Goal: Information Seeking & Learning: Find specific fact

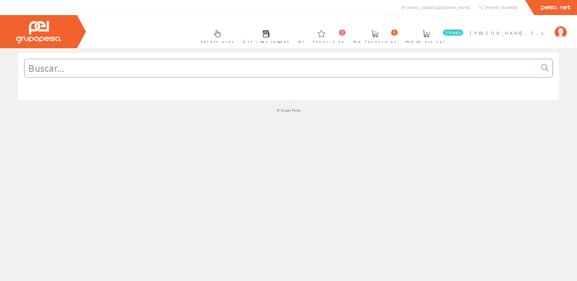
click at [540, 36] on li "JOSMAN, S.L. Mi cuenta Mis datos Mis ofertas Mis pedidos Mis albaranes Mis fact…" at bounding box center [519, 36] width 100 height 23
click at [538, 34] on span "[PERSON_NAME]" at bounding box center [511, 33] width 82 height 6
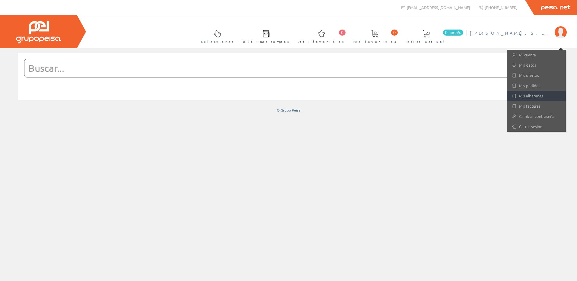
click at [510, 97] on link "Mis albaranes" at bounding box center [536, 96] width 59 height 10
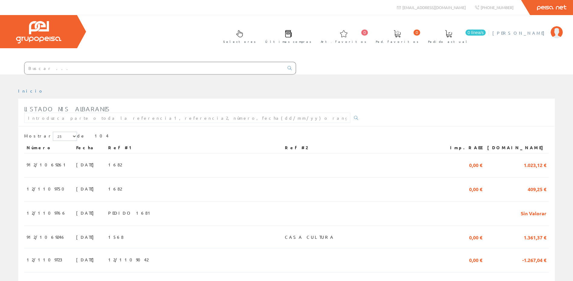
click at [544, 32] on span "[PERSON_NAME]" at bounding box center [519, 33] width 55 height 6
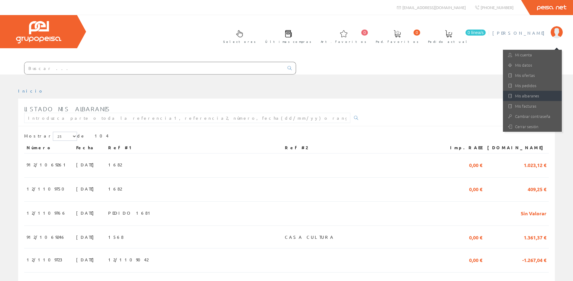
click at [527, 93] on link "Mis albaranes" at bounding box center [532, 96] width 59 height 10
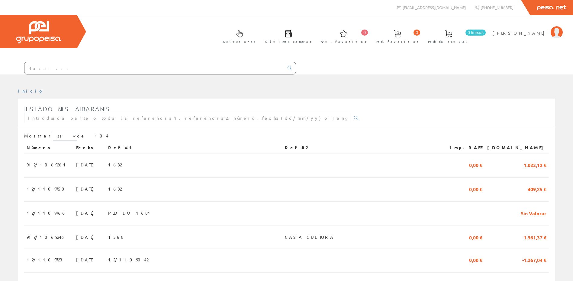
scroll to position [60, 0]
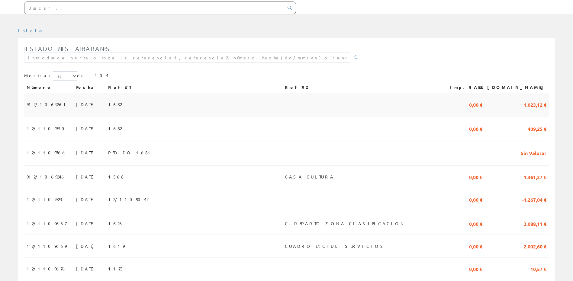
click at [182, 95] on td "1682" at bounding box center [194, 105] width 177 height 24
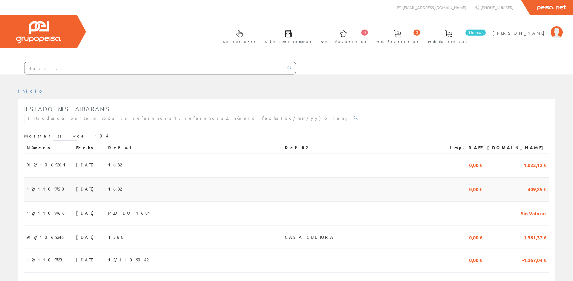
scroll to position [60, 0]
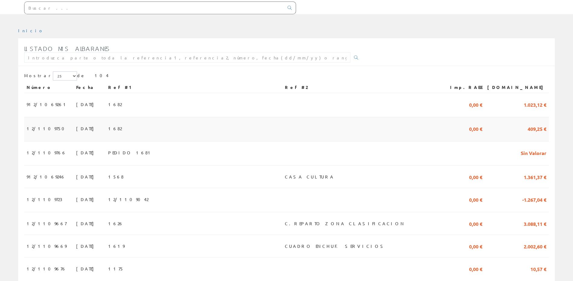
click at [130, 123] on td "1682" at bounding box center [194, 129] width 177 height 24
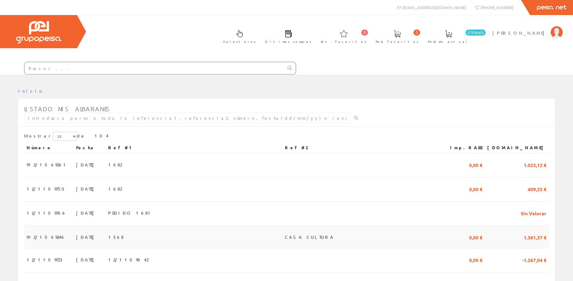
scroll to position [60, 0]
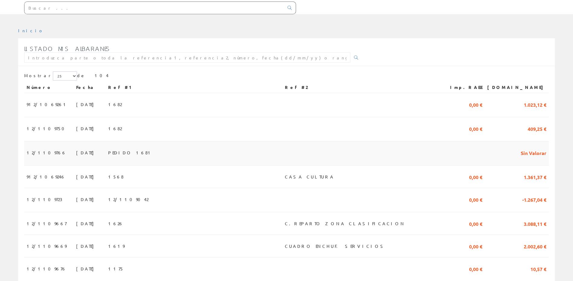
click at [142, 151] on span "PEDIDO 1681" at bounding box center [130, 153] width 45 height 10
click at [165, 155] on td "PEDIDO 1681" at bounding box center [194, 154] width 177 height 24
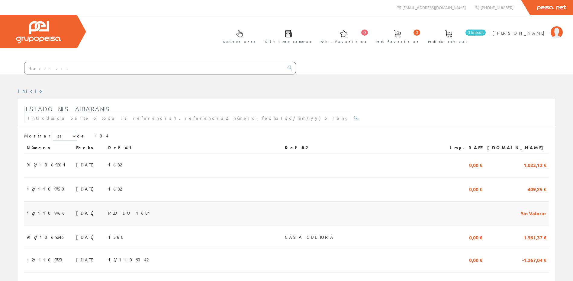
scroll to position [60, 0]
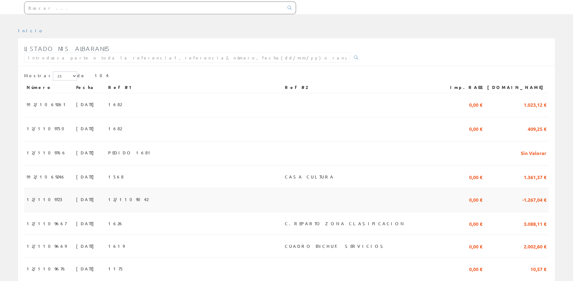
click at [118, 203] on td "12/1109042" at bounding box center [194, 200] width 177 height 24
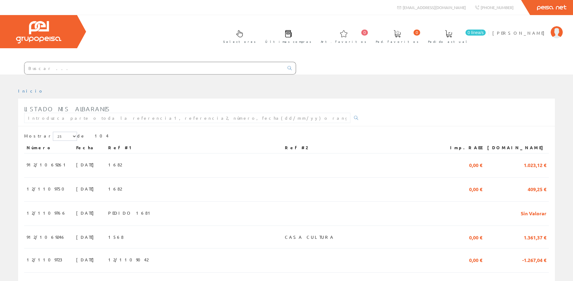
scroll to position [60, 0]
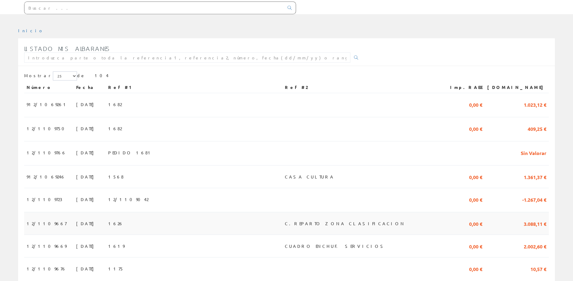
click at [155, 223] on td "1626" at bounding box center [194, 224] width 177 height 23
click at [123, 224] on span "1626" at bounding box center [115, 224] width 15 height 10
click at [166, 227] on td "1626" at bounding box center [194, 224] width 177 height 23
click at [158, 253] on td "1619" at bounding box center [194, 246] width 177 height 23
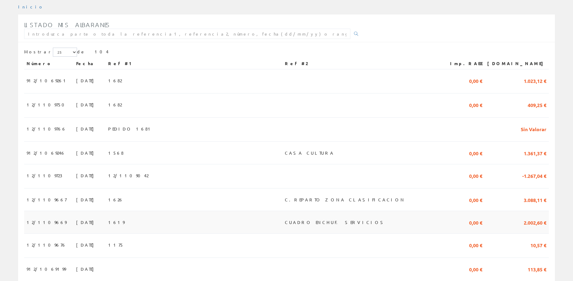
scroll to position [121, 0]
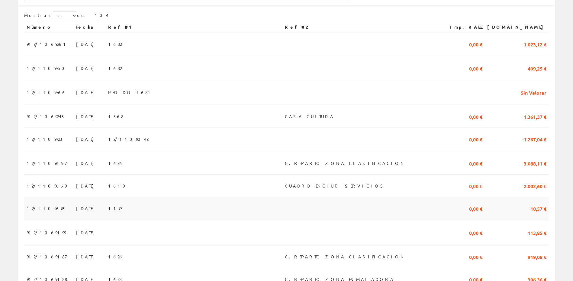
click at [161, 205] on td "1175" at bounding box center [194, 209] width 177 height 24
click at [150, 232] on td at bounding box center [194, 234] width 177 height 24
click at [151, 261] on td "1626" at bounding box center [194, 257] width 177 height 23
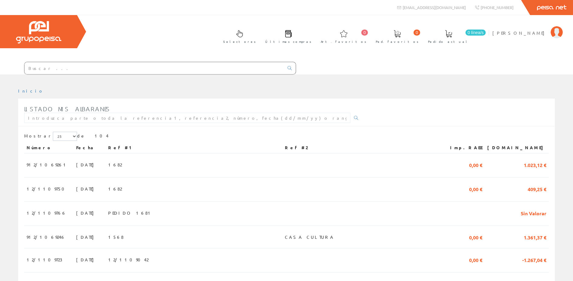
scroll to position [121, 0]
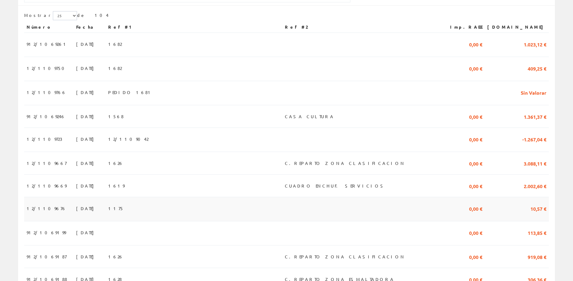
click at [273, 211] on td "1175" at bounding box center [194, 209] width 177 height 24
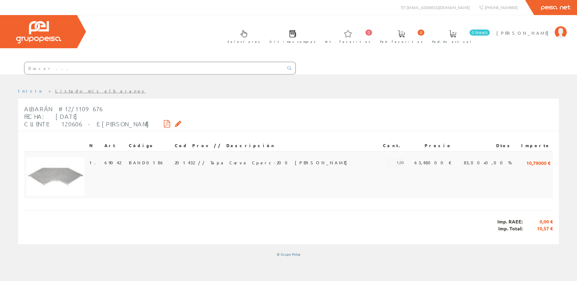
click at [261, 165] on span "201432 // Tapa Curva Cperc-200 Gs Basor" at bounding box center [262, 163] width 175 height 10
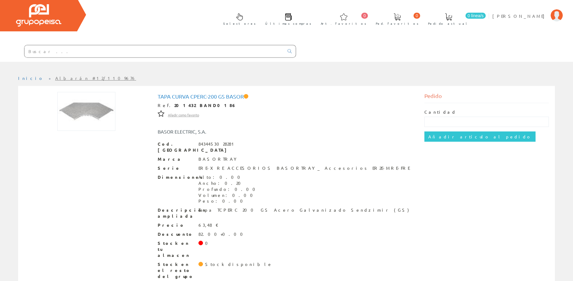
scroll to position [17, 0]
drag, startPoint x: 200, startPoint y: 162, endPoint x: 266, endPoint y: 165, distance: 65.3
click at [266, 165] on div "ERE-XRE ACCESORIOS BASORTRAY_ Accesorios ER2E-MRE-FRE" at bounding box center [303, 168] width 211 height 6
drag, startPoint x: 266, startPoint y: 165, endPoint x: 260, endPoint y: 162, distance: 6.3
copy div "RE-XRE ACCESORIOS BASORTRAY"
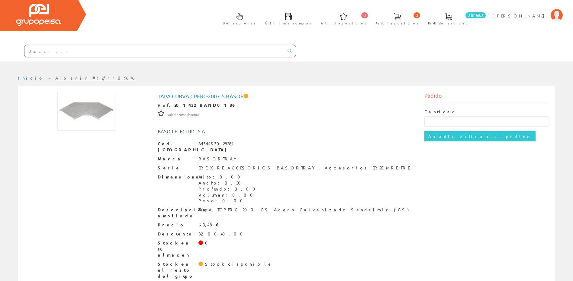
click at [120, 56] on input "text" at bounding box center [153, 51] width 259 height 12
paste input "RE-XRE ACCESORIOS BASORTRAY"
type input "ERE-XRE ACCESORIOS BASORTRAY"
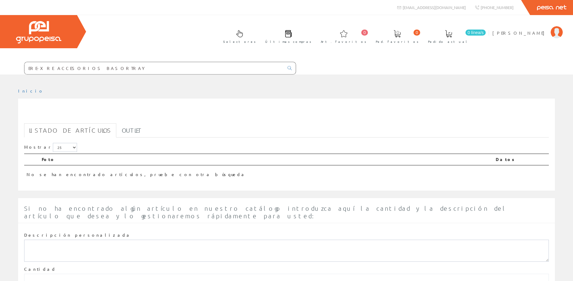
drag, startPoint x: 46, startPoint y: 68, endPoint x: 15, endPoint y: 67, distance: 30.8
click at [15, 67] on form "ERE-XRE ACCESORIOS BASORTRAY" at bounding box center [148, 68] width 296 height 13
type input "ACCESORIOS BASORTRAY"
drag, startPoint x: 126, startPoint y: 62, endPoint x: -114, endPoint y: 61, distance: 240.9
click at [0, 61] on html "ACCESORIOS BASORTRAY 0 0" at bounding box center [286, 140] width 573 height 281
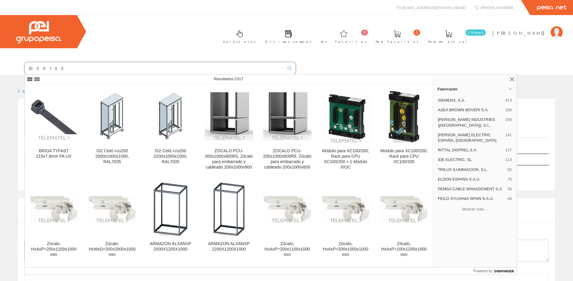
click at [28, 66] on input "200X100" at bounding box center [153, 68] width 259 height 12
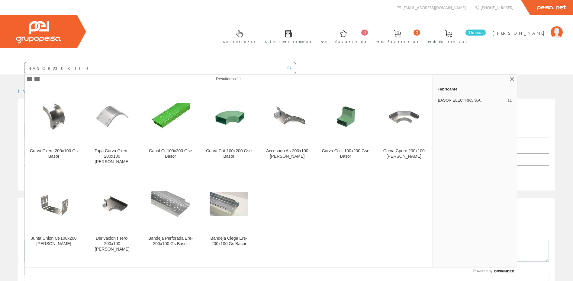
type input "BASOR 200X100"
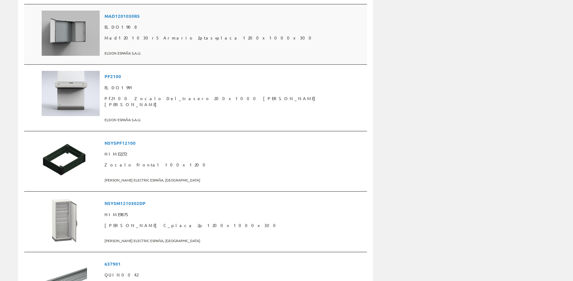
scroll to position [1130, 0]
